Goal: Task Accomplishment & Management: Use online tool/utility

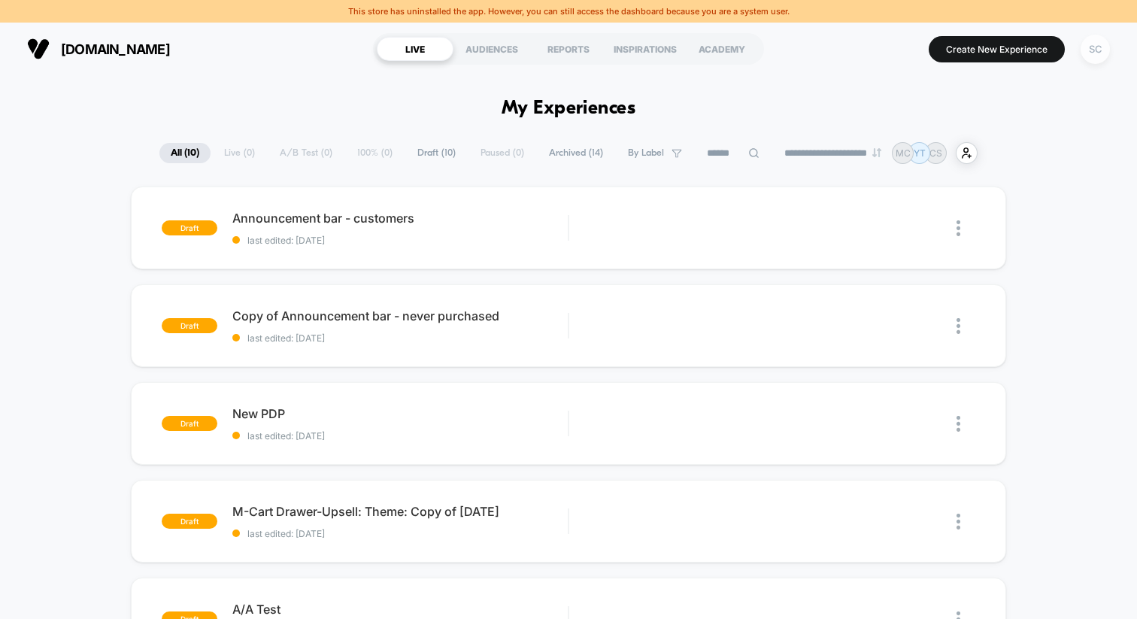
click at [1099, 50] on div "SC" at bounding box center [1094, 49] width 29 height 29
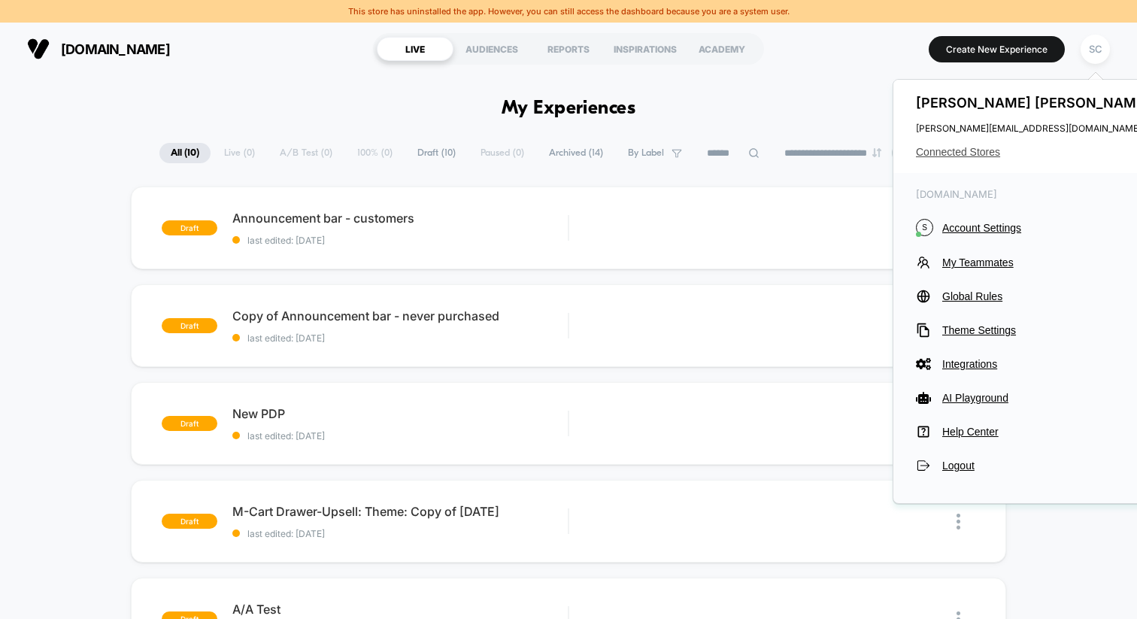
click at [959, 153] on span "Connected Stores" at bounding box center [1035, 152] width 238 height 12
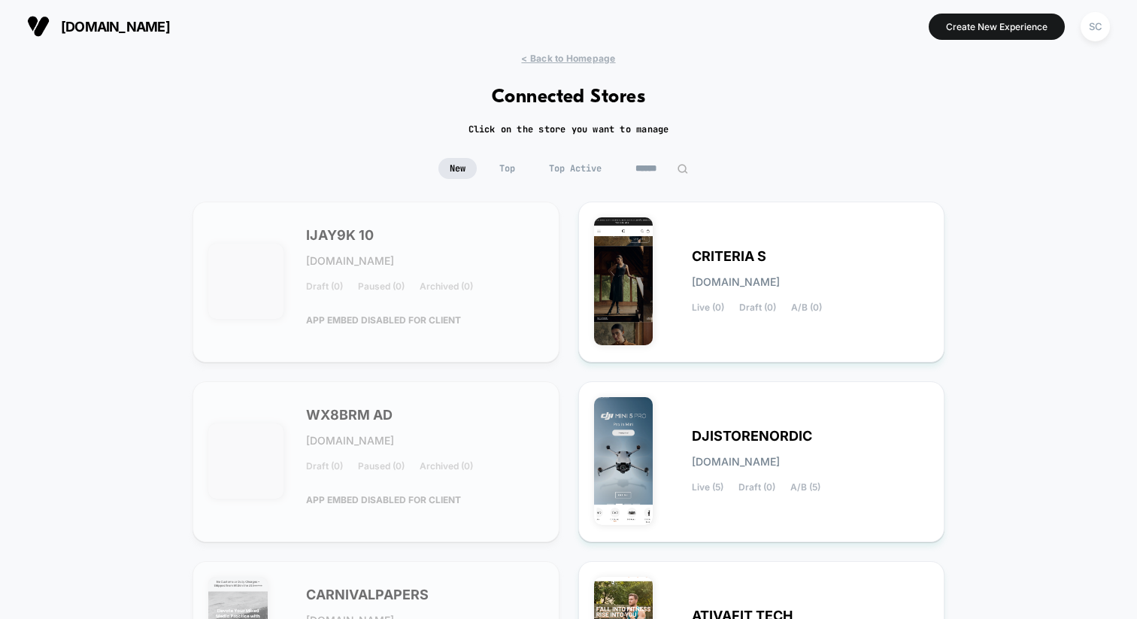
click at [662, 174] on input at bounding box center [661, 168] width 75 height 21
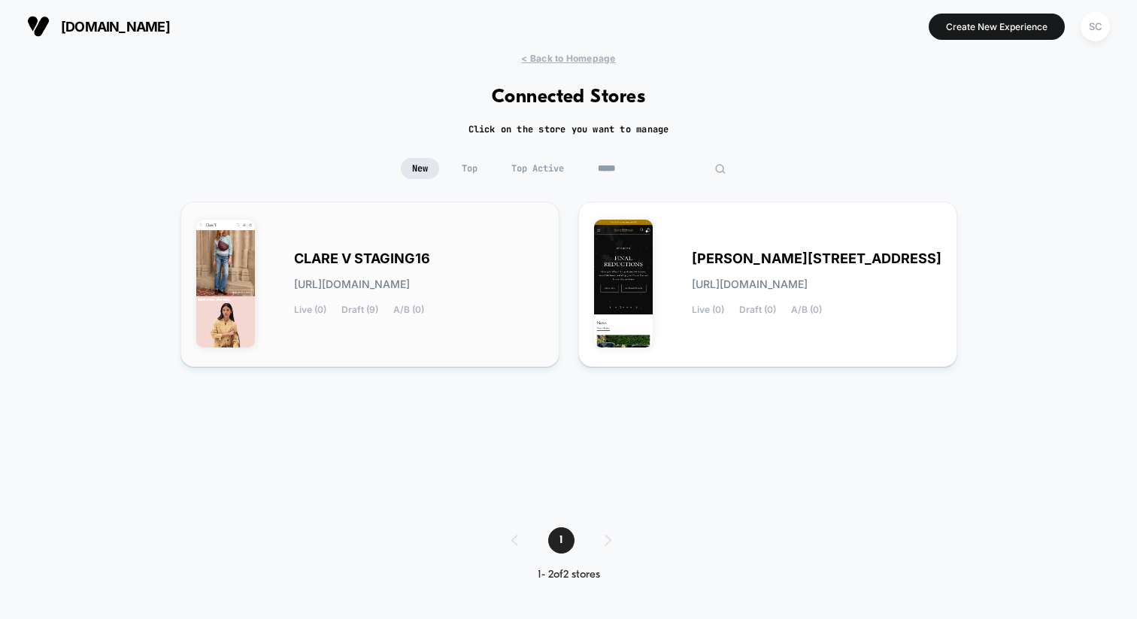
type input "*****"
click at [413, 253] on span "CLARE V STAGING16" at bounding box center [362, 258] width 136 height 11
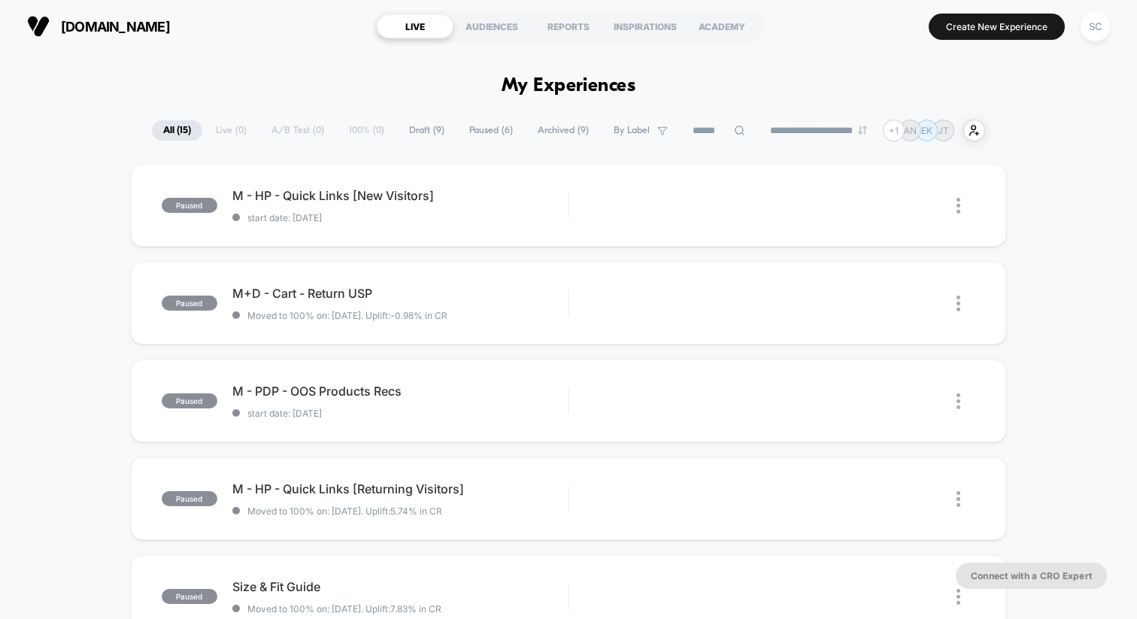
click at [472, 132] on span "Paused ( 6 )" at bounding box center [491, 130] width 66 height 20
click at [176, 136] on span "All ( 15 )" at bounding box center [175, 130] width 51 height 20
click at [708, 133] on input at bounding box center [718, 131] width 75 height 18
type input "******"
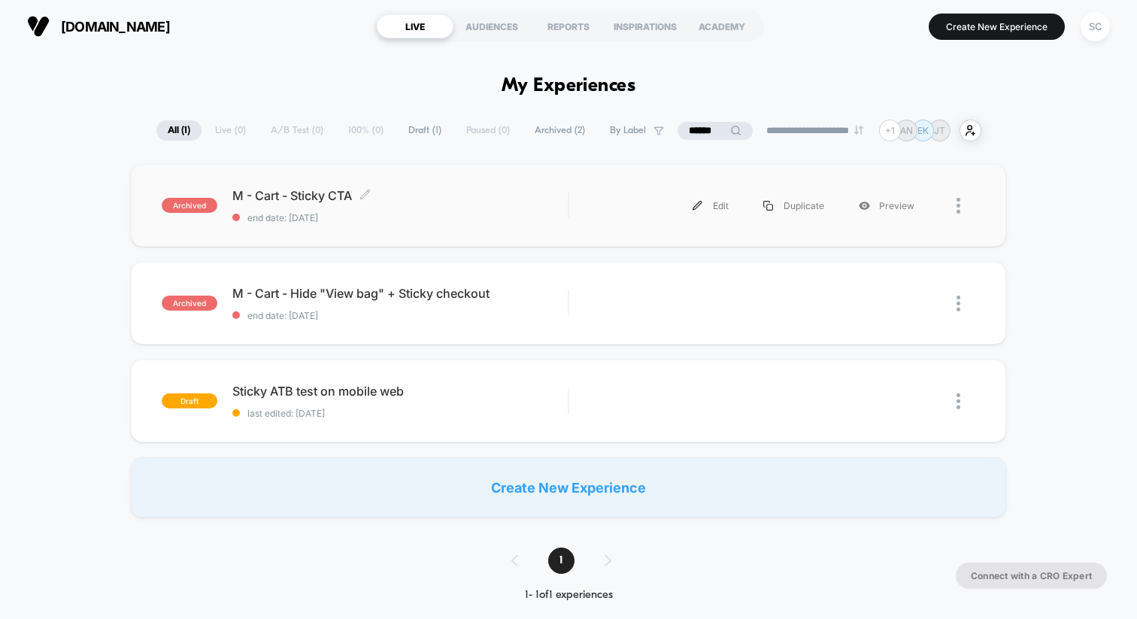
click at [471, 219] on span "end date: [DATE]" at bounding box center [399, 217] width 335 height 11
click at [450, 418] on div "draft Sticky ATB test on mobile web last edited: [DATE] Edit Duplicate Preview …" at bounding box center [568, 400] width 875 height 83
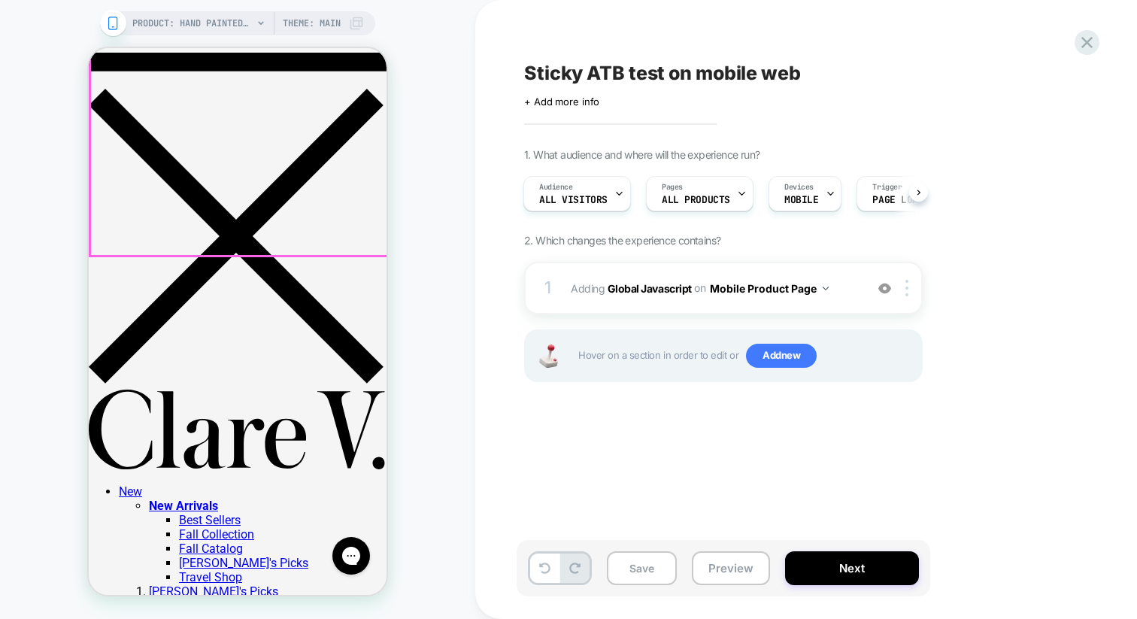
scroll to position [508, 0]
